Goal: Transaction & Acquisition: Purchase product/service

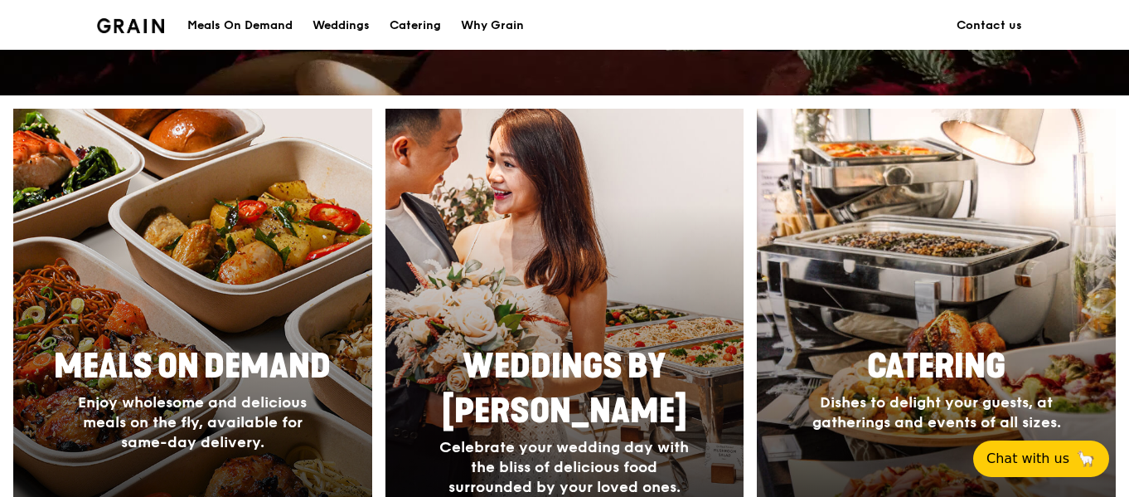
scroll to position [736, 0]
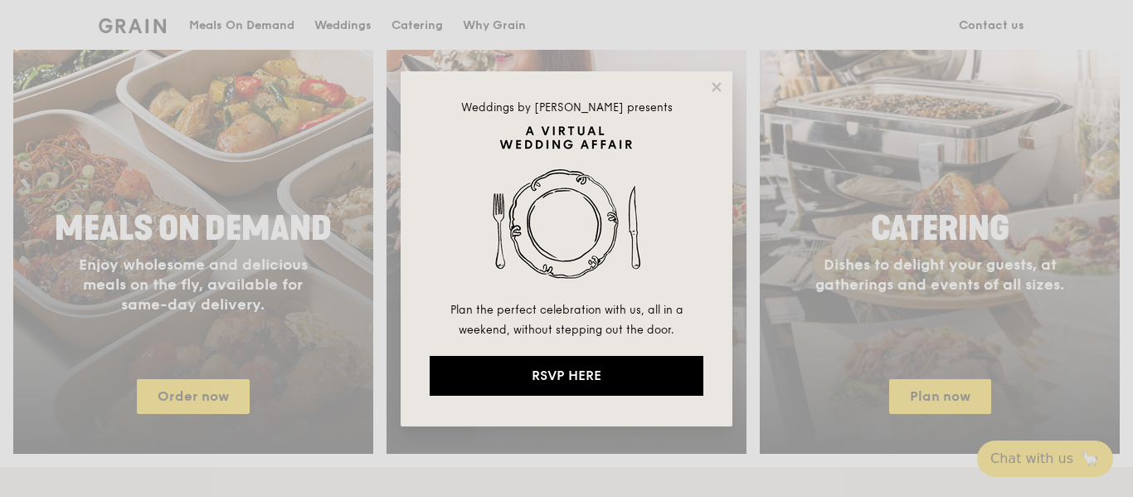
click at [726, 85] on div "Weddings by [PERSON_NAME] presents Plan the perfect celebration with us, all in…" at bounding box center [567, 248] width 332 height 355
click at [716, 83] on icon at bounding box center [716, 87] width 15 height 15
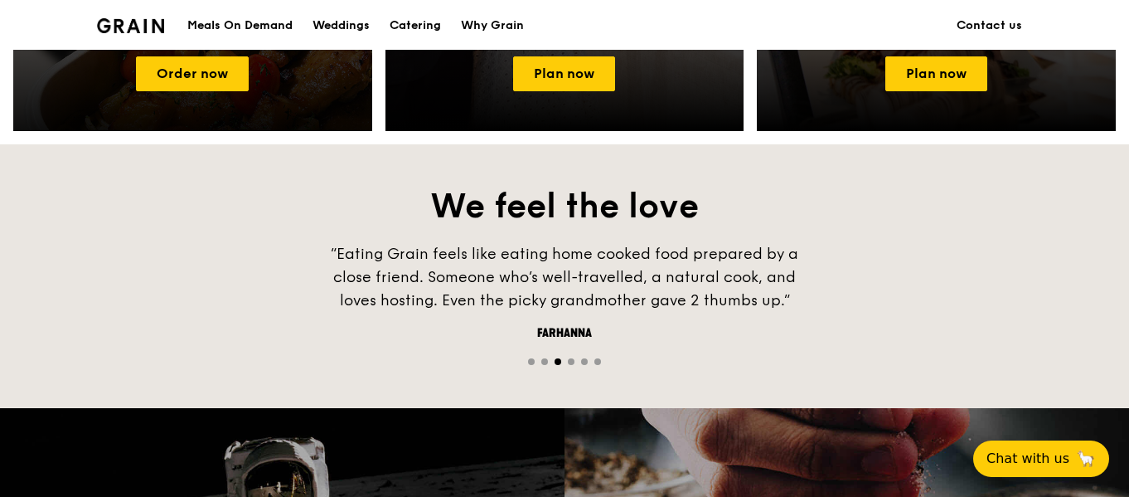
scroll to position [1060, 0]
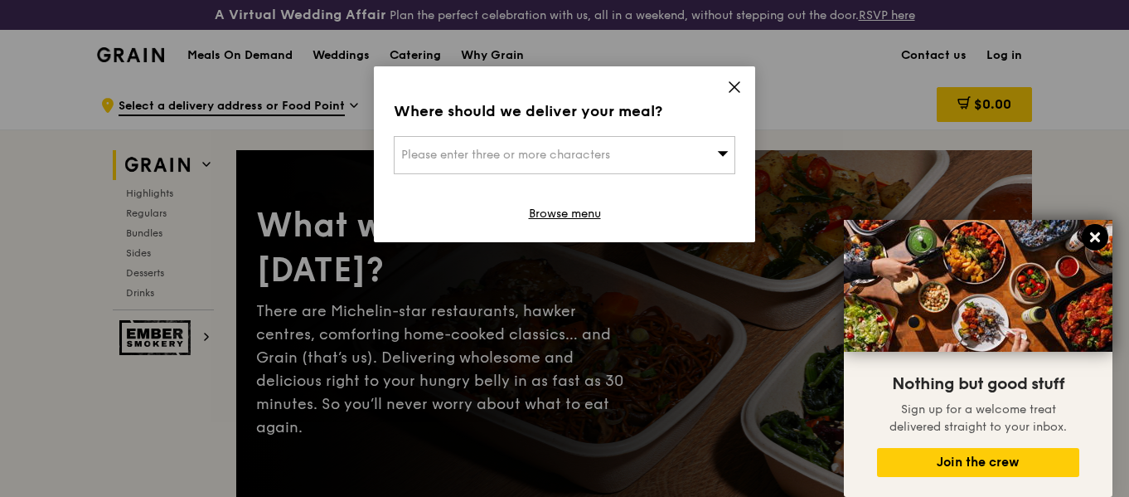
click at [1100, 241] on icon at bounding box center [1095, 237] width 10 height 10
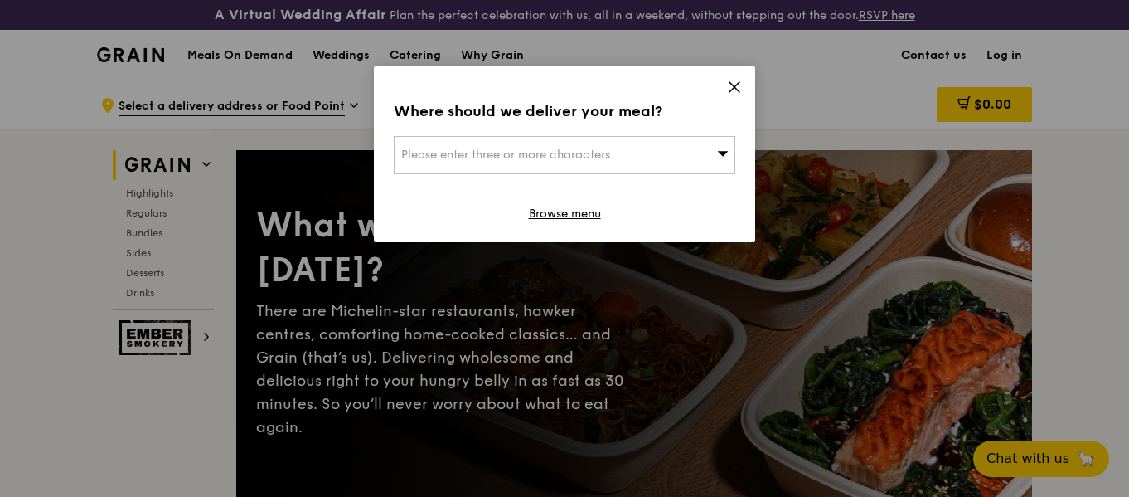
click at [686, 147] on div "Please enter three or more characters" at bounding box center [565, 155] width 342 height 38
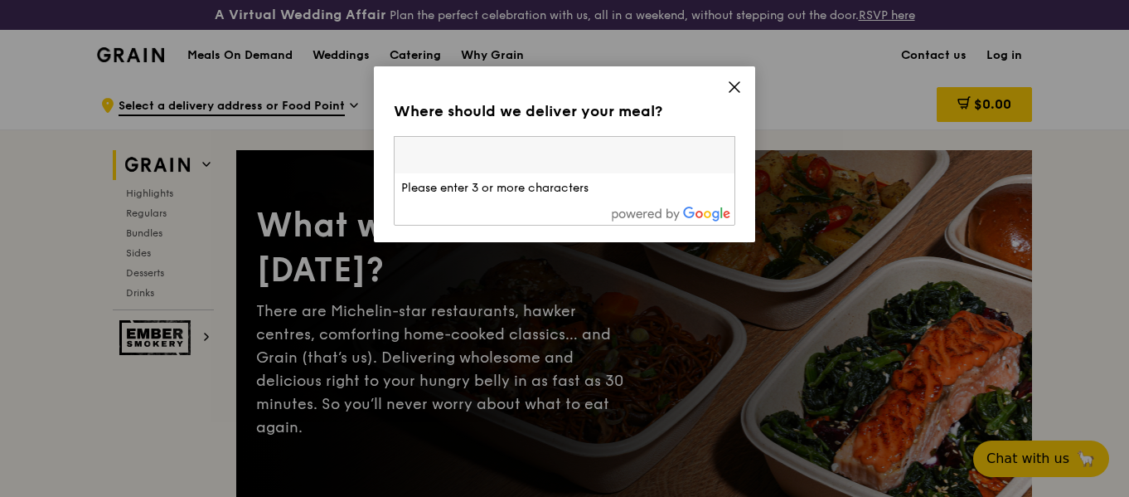
click at [736, 89] on icon at bounding box center [735, 87] width 10 height 10
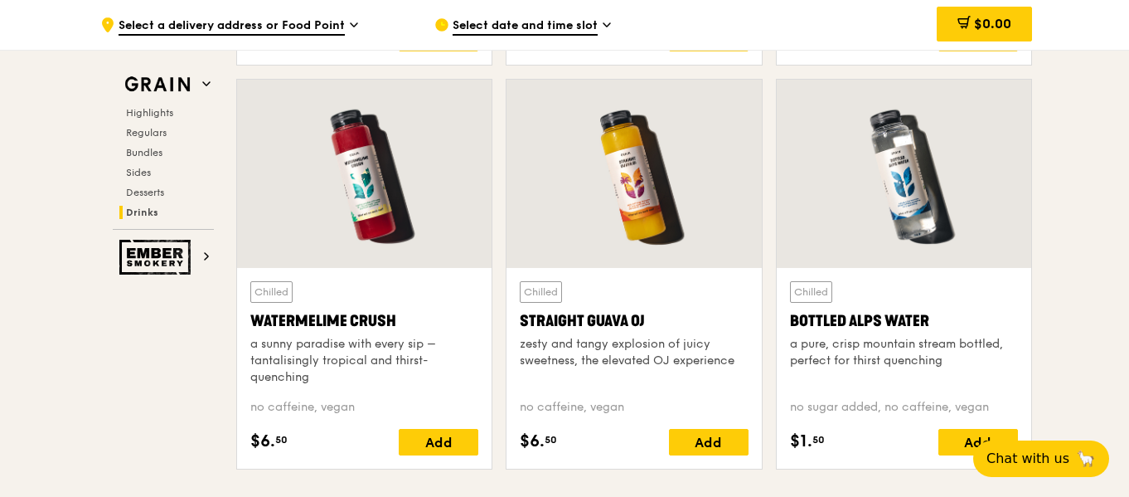
scroll to position [6595, 0]
